Goal: Information Seeking & Learning: Learn about a topic

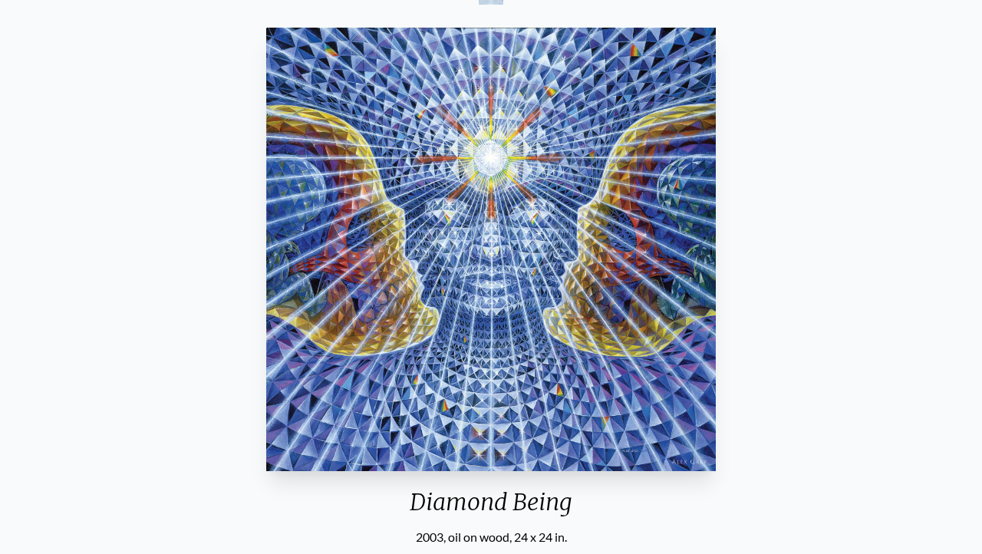
scroll to position [148, 0]
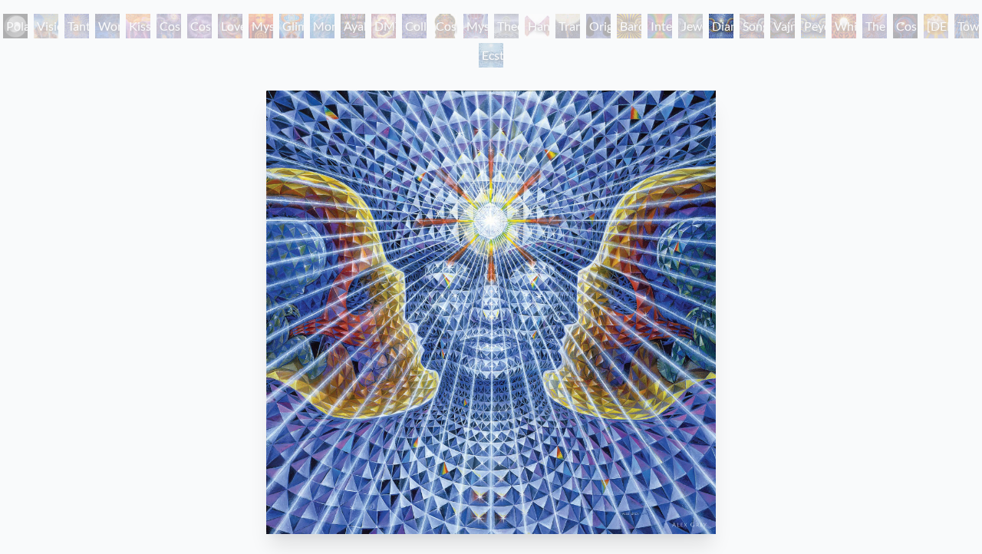
scroll to position [91, 0]
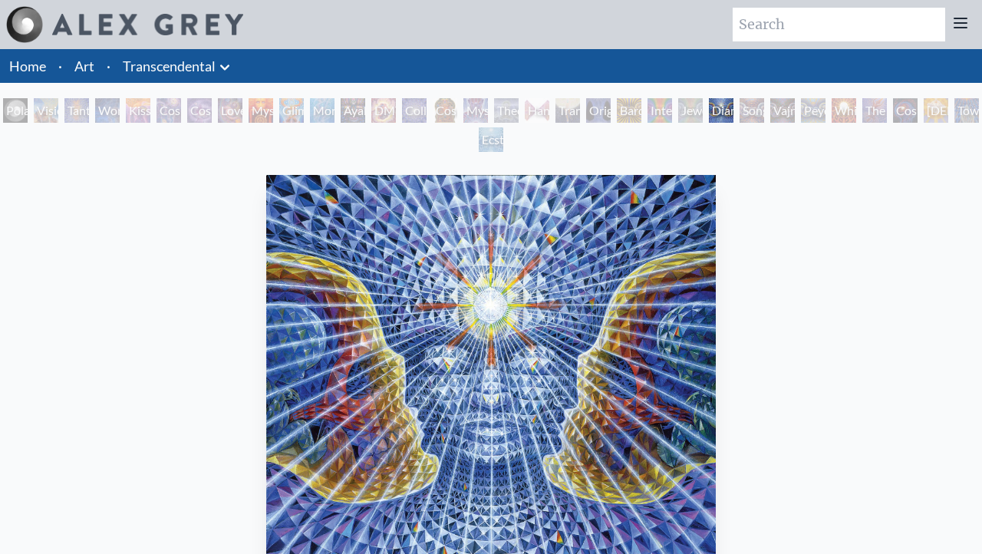
click at [795, 113] on div "Vajra Being" at bounding box center [782, 110] width 25 height 25
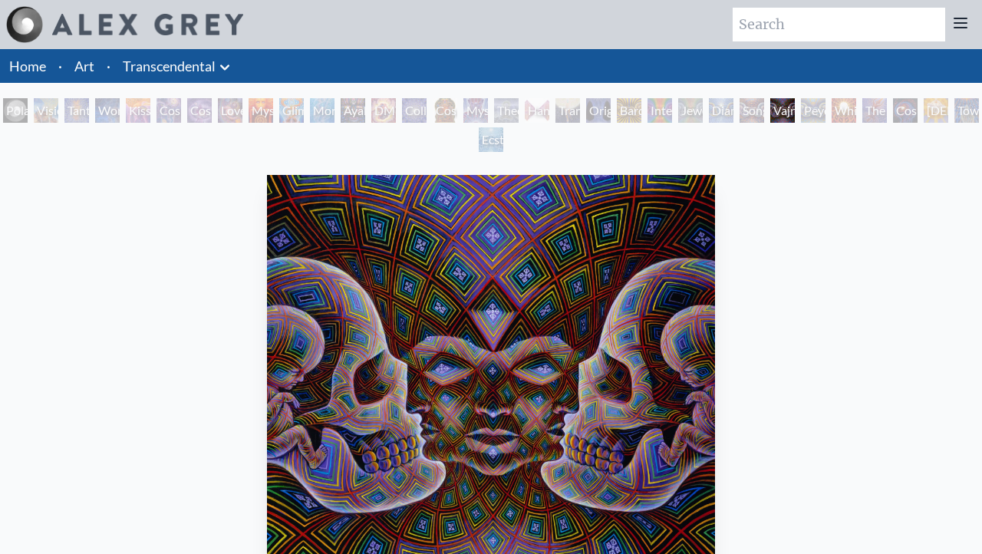
drag, startPoint x: 744, startPoint y: 117, endPoint x: 744, endPoint y: 126, distance: 9.2
click at [744, 126] on div "Polar Unity Spiral Visionary Origin of Language Tantra Wonder Kiss of the Muse …" at bounding box center [491, 127] width 982 height 58
click at [744, 127] on div "Polar Unity Spiral Visionary Origin of Language Tantra Wonder Kiss of the Muse …" at bounding box center [491, 127] width 982 height 58
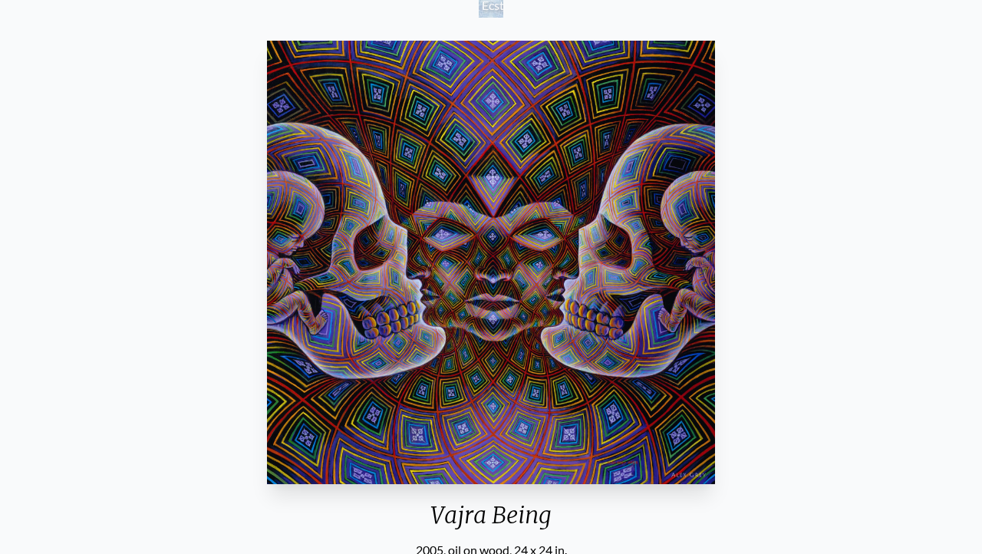
scroll to position [58, 0]
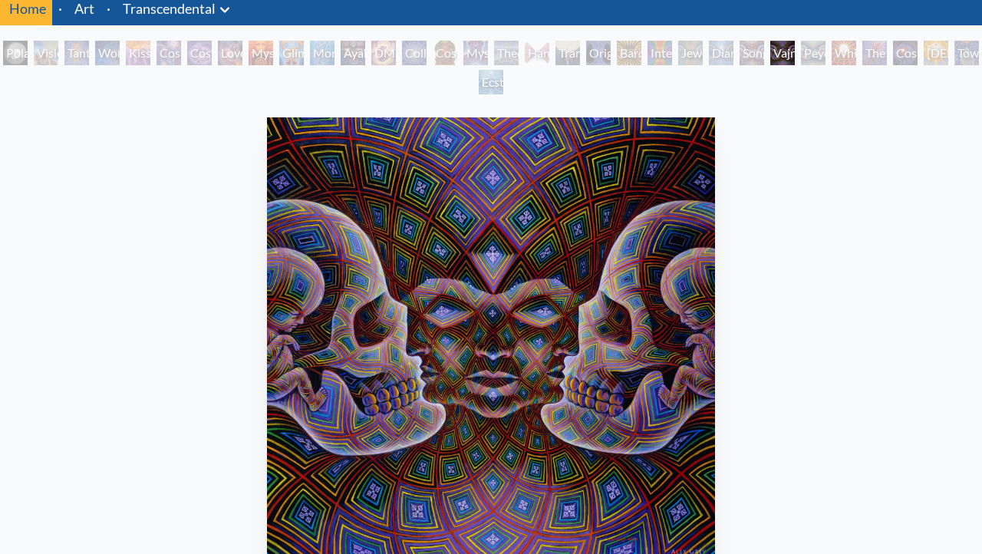
click at [734, 46] on div "Diamond Being" at bounding box center [721, 53] width 25 height 25
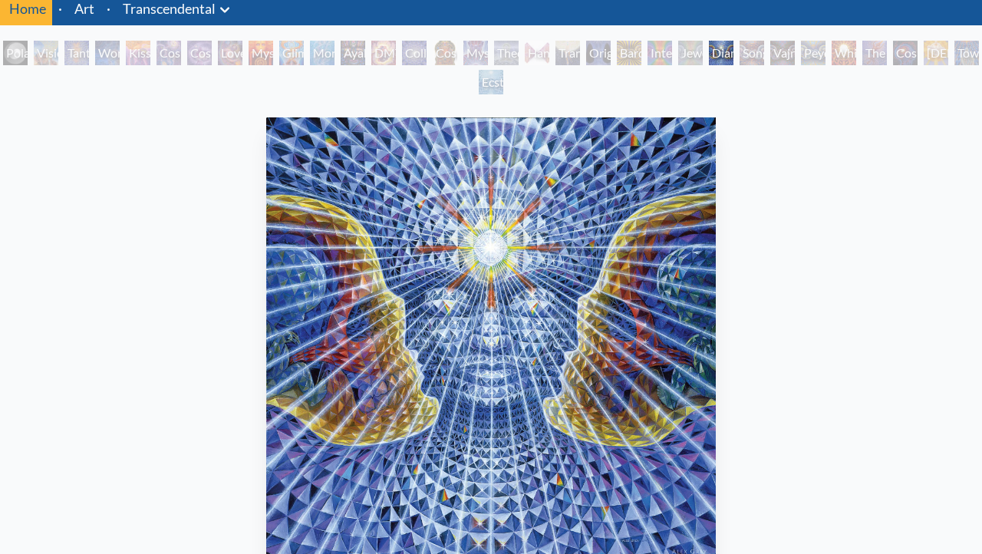
click at [662, 46] on div "Interbeing" at bounding box center [660, 53] width 25 height 25
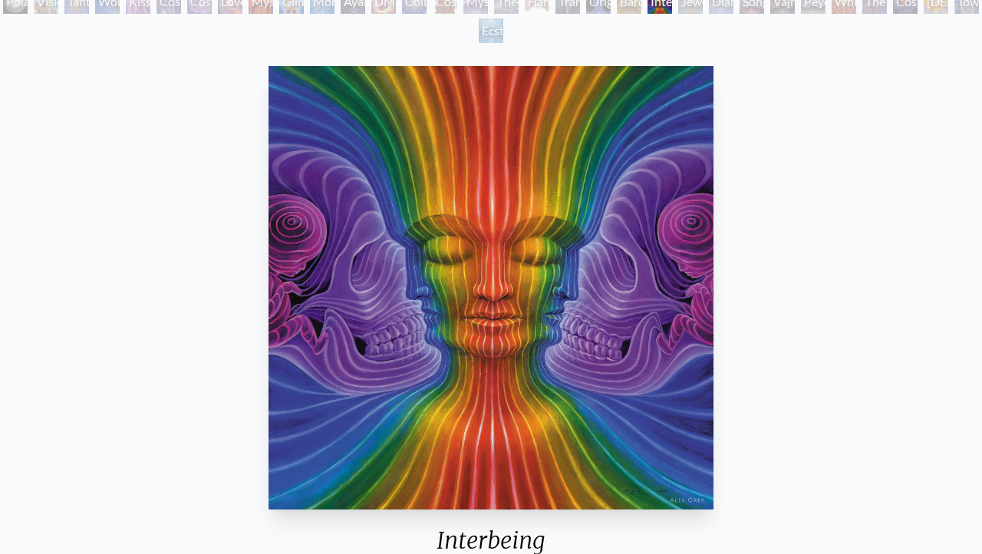
scroll to position [97, 0]
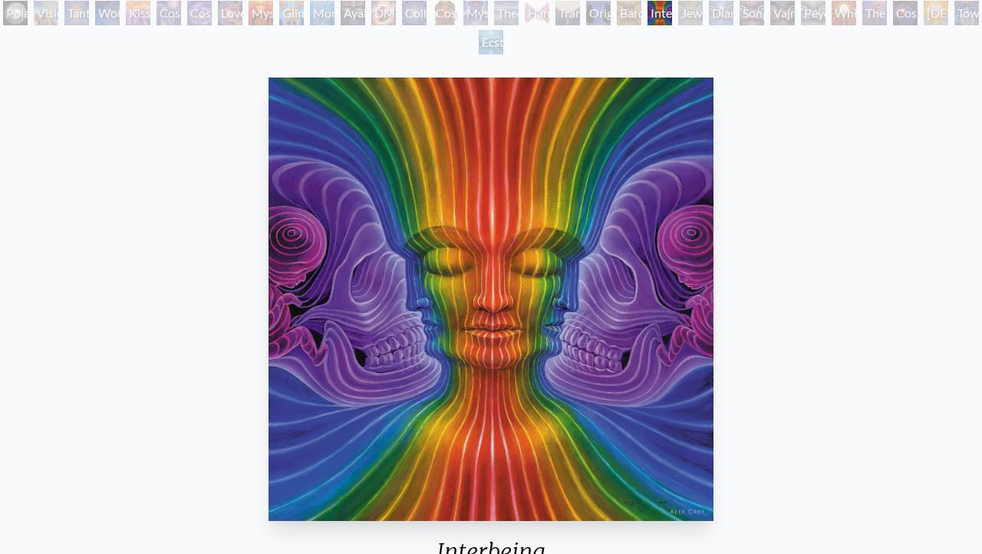
click at [628, 18] on div "Bardo Being" at bounding box center [629, 13] width 25 height 25
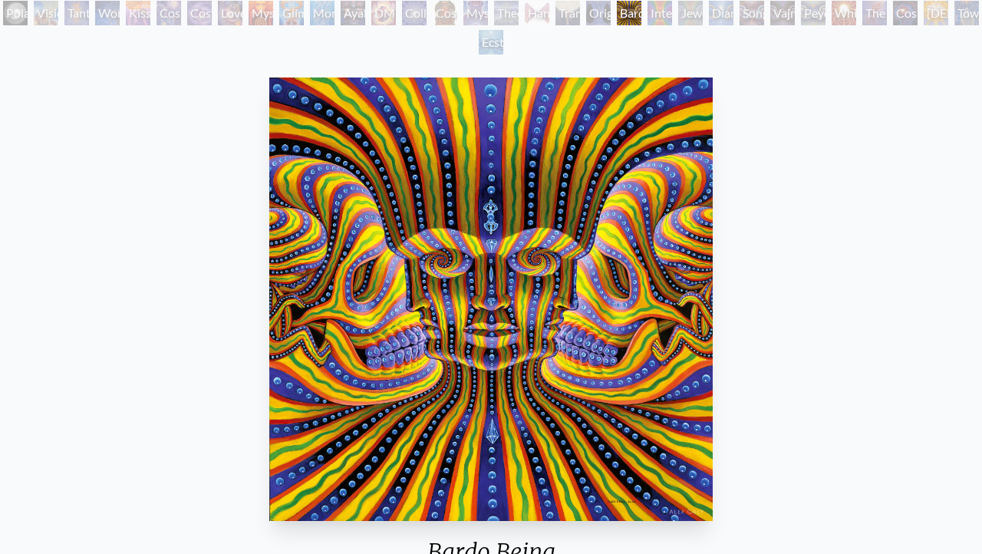
click at [663, 16] on div "Interbeing" at bounding box center [660, 13] width 25 height 25
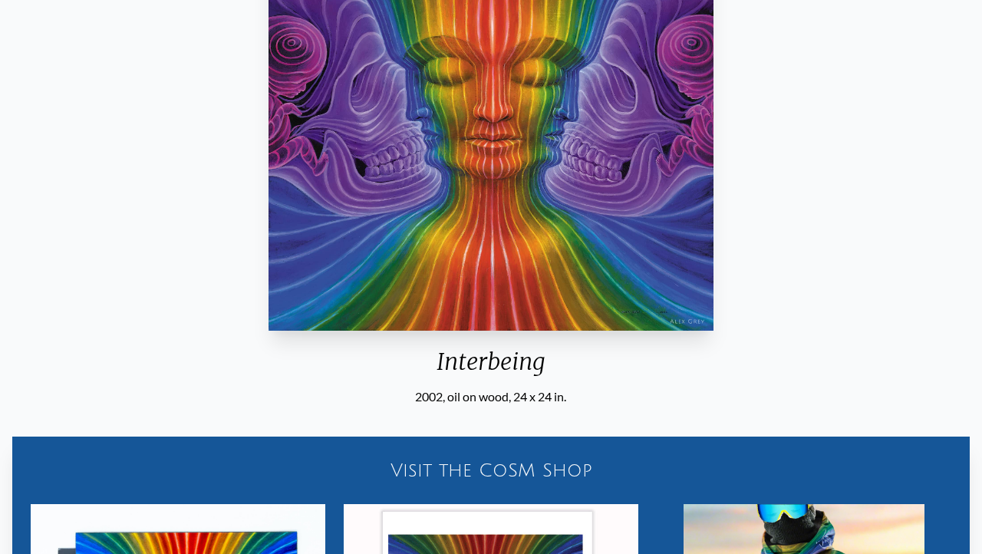
scroll to position [312, 0]
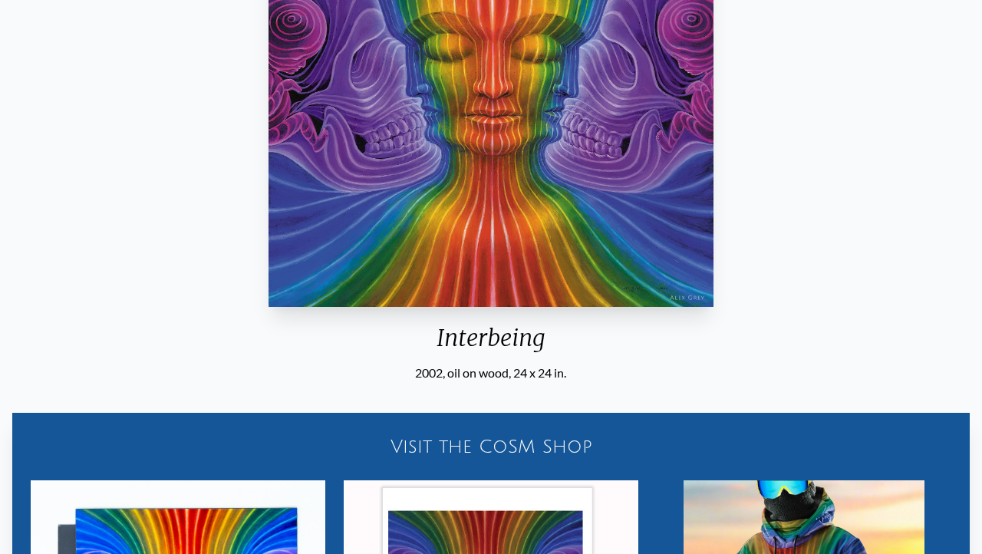
click at [485, 333] on div "Interbeing" at bounding box center [490, 344] width 457 height 40
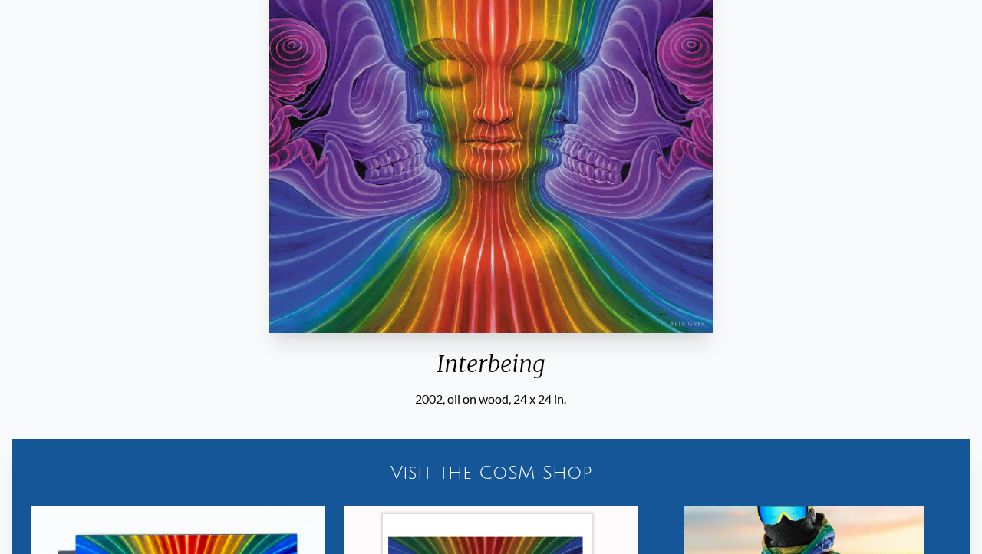
scroll to position [286, 0]
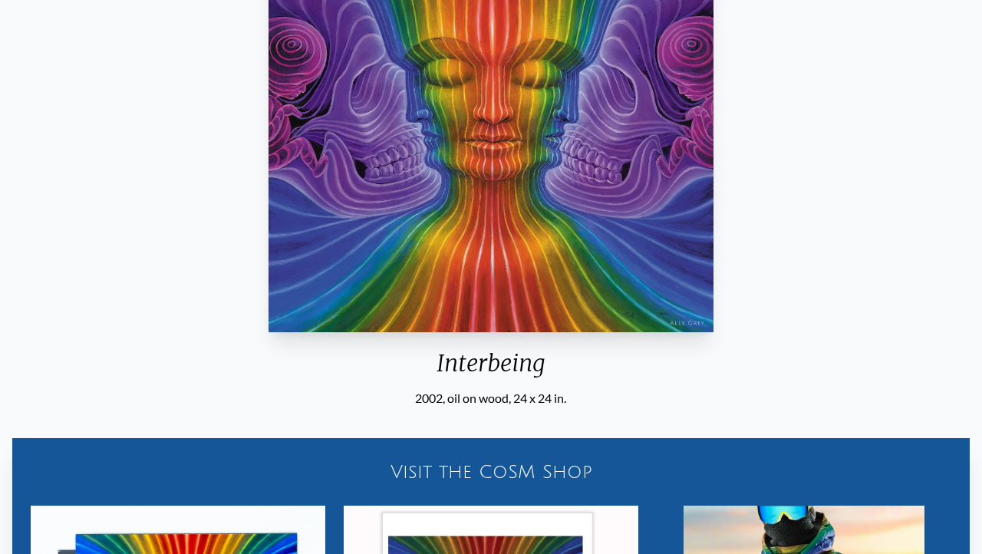
click at [559, 328] on img "22 / 33" at bounding box center [491, 110] width 445 height 443
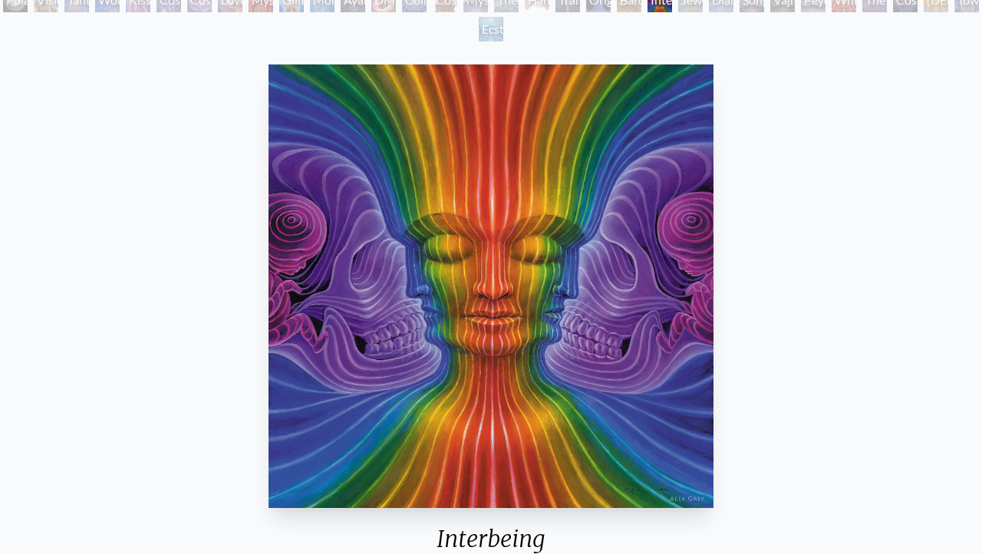
scroll to position [0, 0]
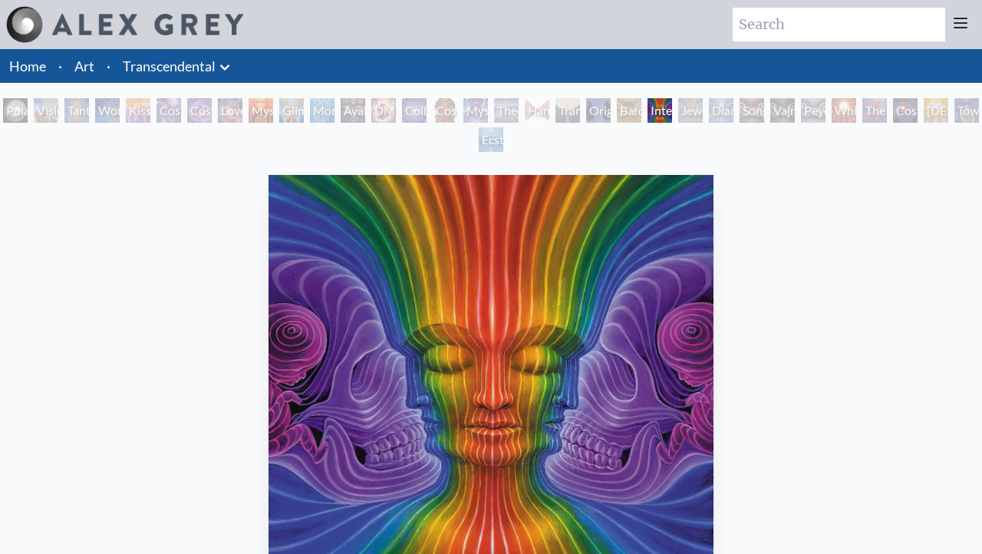
click at [703, 110] on div "Jewel Being" at bounding box center [690, 110] width 25 height 25
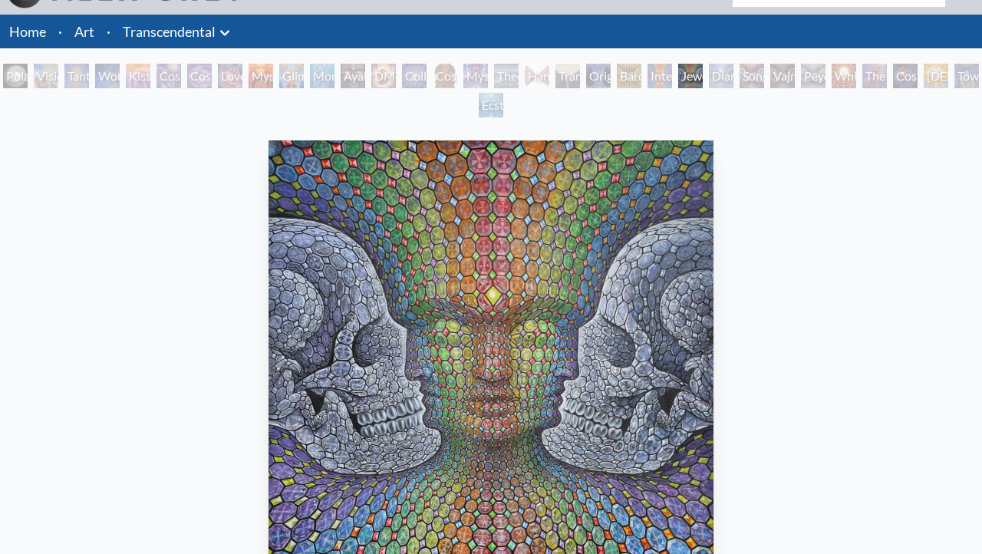
scroll to position [101, 0]
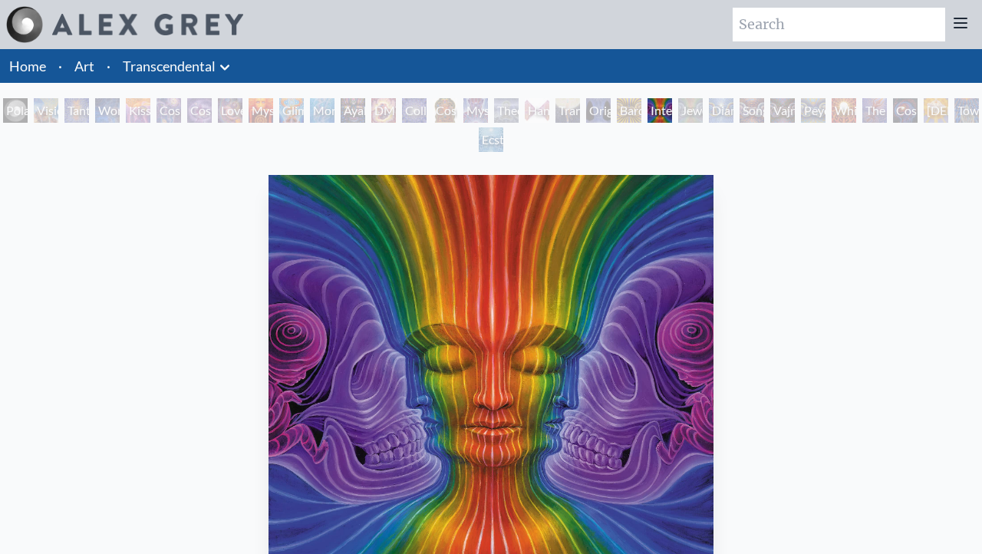
click at [640, 117] on div "Bardo Being" at bounding box center [629, 110] width 25 height 25
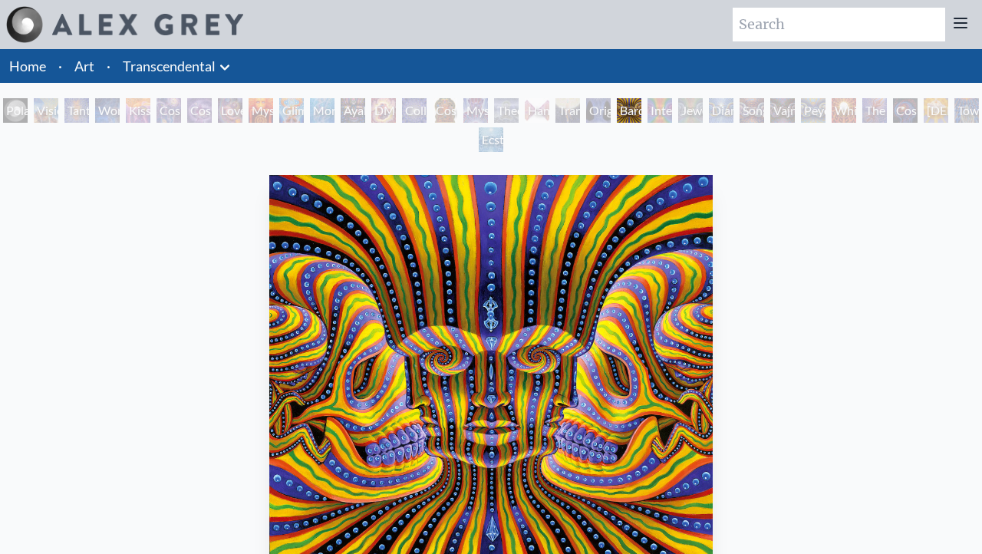
click at [703, 117] on div "Jewel Being" at bounding box center [690, 110] width 25 height 25
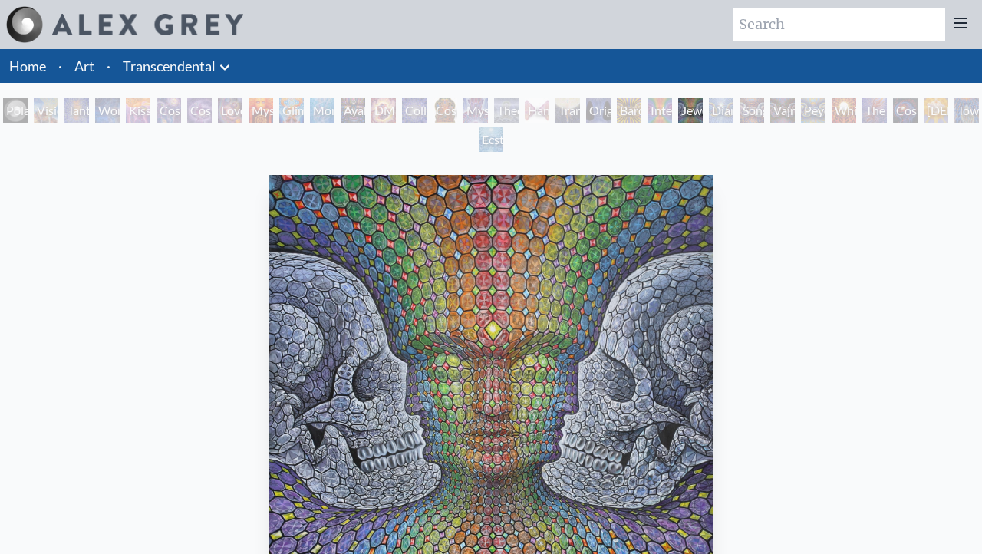
click at [671, 111] on div "Interbeing" at bounding box center [660, 110] width 25 height 25
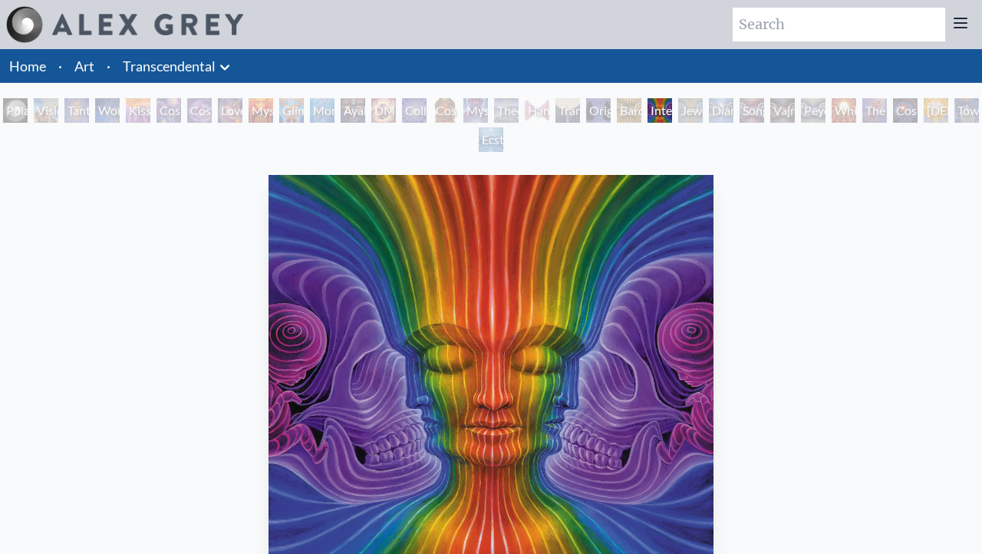
click at [390, 117] on div "DMT - The Spirit Molecule" at bounding box center [383, 110] width 25 height 25
